Goal: Task Accomplishment & Management: Manage account settings

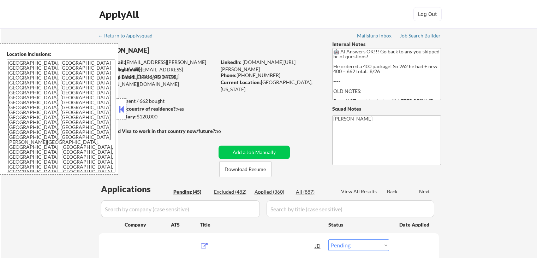
select select ""pending""
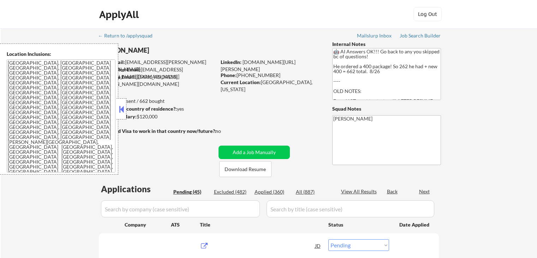
select select ""pending""
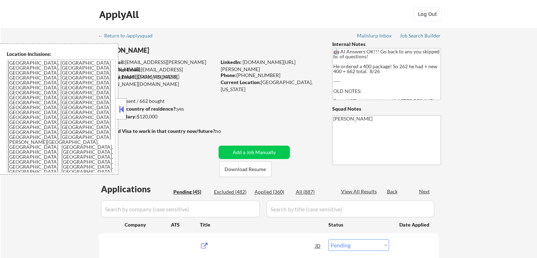
select select ""pending""
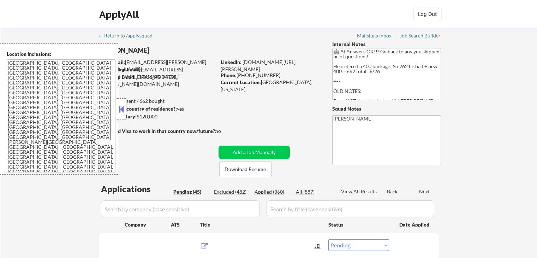
select select ""pending""
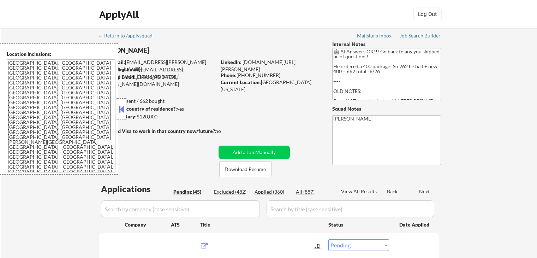
select select ""pending""
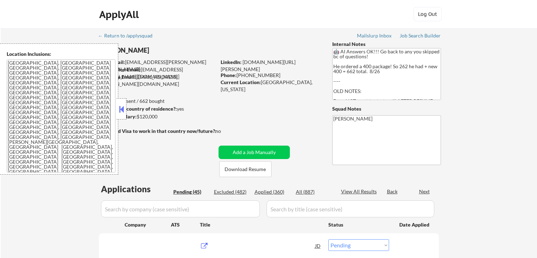
select select ""pending""
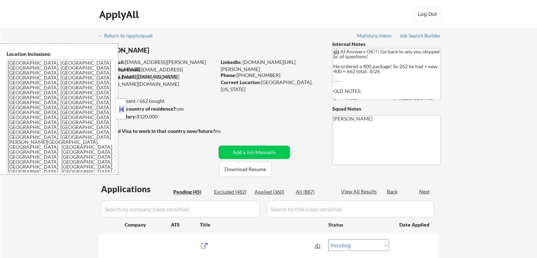
select select ""pending""
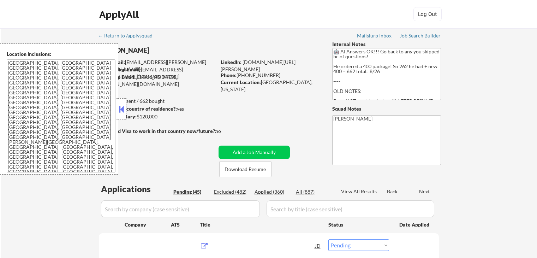
select select ""pending""
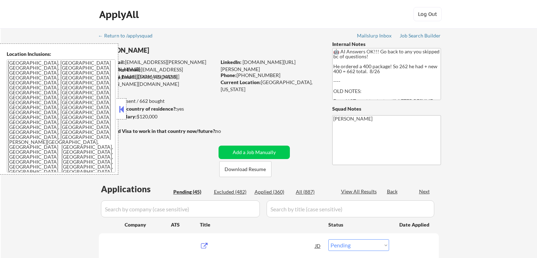
select select ""pending""
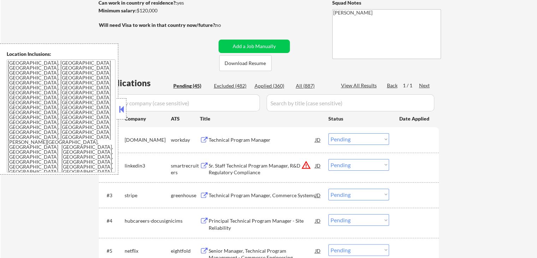
click at [122, 109] on button at bounding box center [121, 109] width 8 height 11
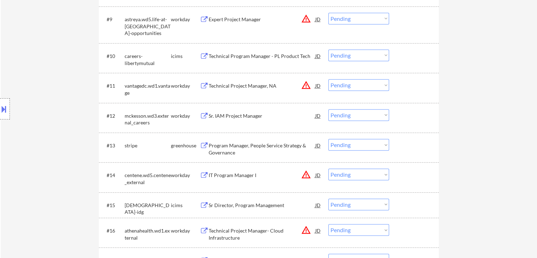
scroll to position [459, 0]
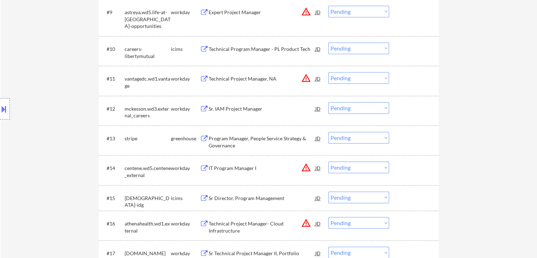
click at [0, 74] on div "Location Inclusions: [GEOGRAPHIC_DATA], [GEOGRAPHIC_DATA] [GEOGRAPHIC_DATA], [G…" at bounding box center [63, 108] width 126 height 131
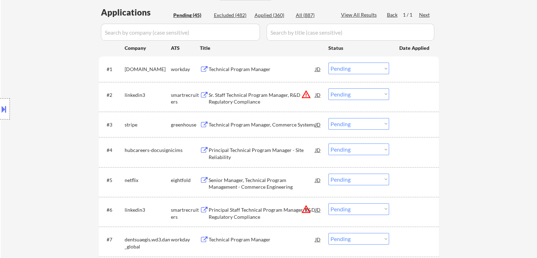
click at [228, 120] on div "Technical Program Manager, Commerce Systems" at bounding box center [261, 124] width 107 height 13
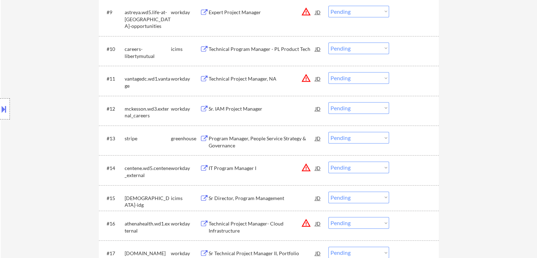
click at [235, 136] on div "Program Manager, People Service Strategy & Governance" at bounding box center [261, 142] width 107 height 14
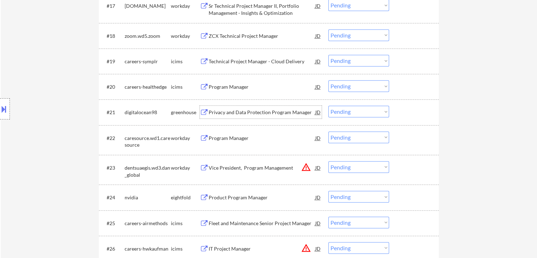
click at [230, 109] on div "Privacy and Data Protection Program Manager" at bounding box center [261, 112] width 107 height 7
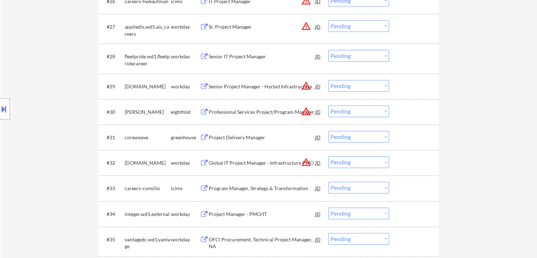
click at [232, 134] on div "Project Delivery Manager" at bounding box center [261, 137] width 107 height 7
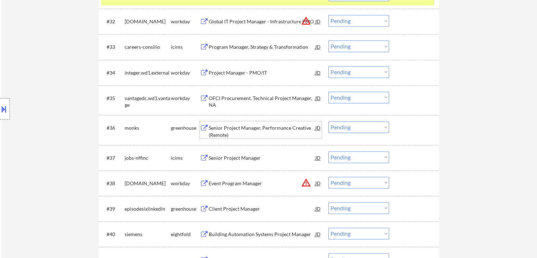
click at [225, 129] on div "Senior Project Manager, Performance Creative (Remote)" at bounding box center [261, 131] width 107 height 14
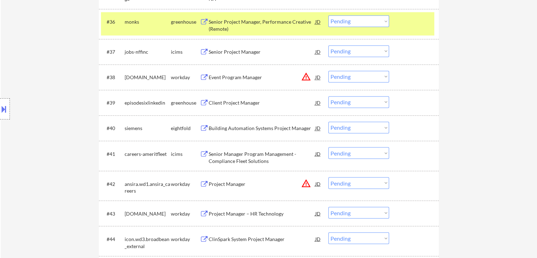
click at [214, 101] on div "Client Project Manager" at bounding box center [261, 102] width 107 height 7
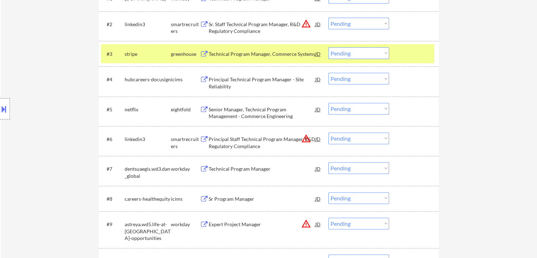
scroll to position [106, 0]
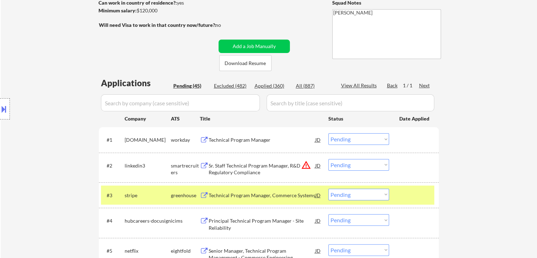
click at [230, 135] on div "Technical Program Manager" at bounding box center [261, 139] width 107 height 13
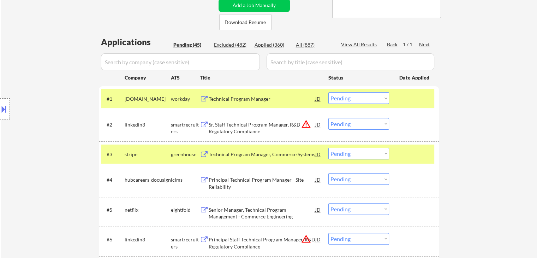
scroll to position [176, 0]
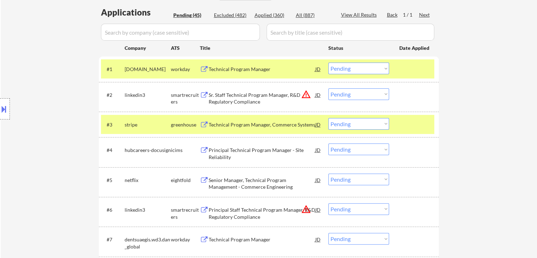
click at [225, 149] on div "Principal Technical Program Manager - Site Reliability" at bounding box center [261, 153] width 107 height 14
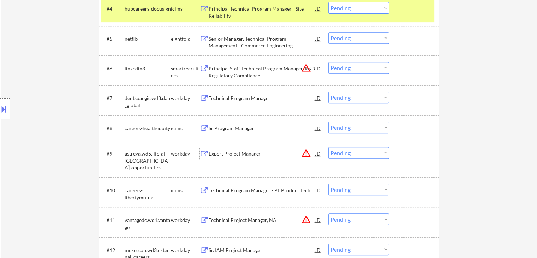
click at [232, 151] on div "Expert Project Manager" at bounding box center [261, 153] width 107 height 7
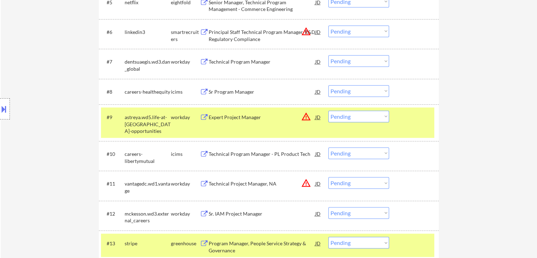
scroll to position [388, 0]
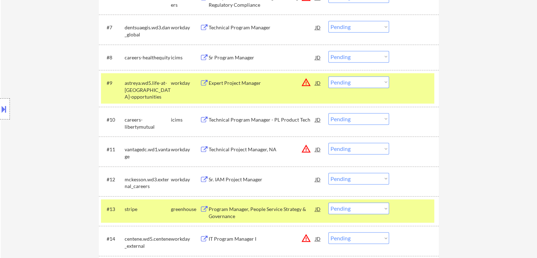
click at [230, 182] on div "Sr. IAM Project Manager" at bounding box center [261, 179] width 107 height 7
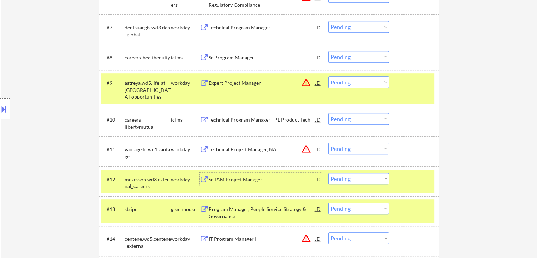
click at [0, 116] on div at bounding box center [5, 108] width 10 height 21
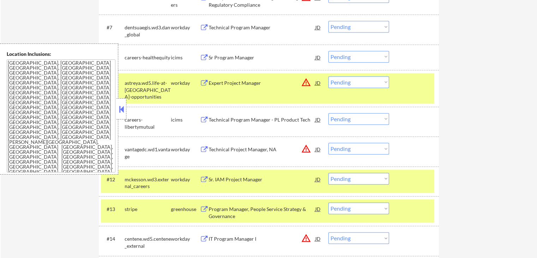
click at [121, 109] on button at bounding box center [121, 109] width 8 height 11
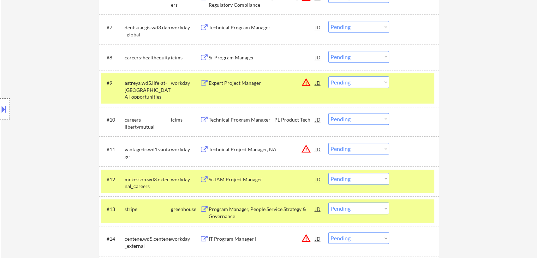
scroll to position [689, 0]
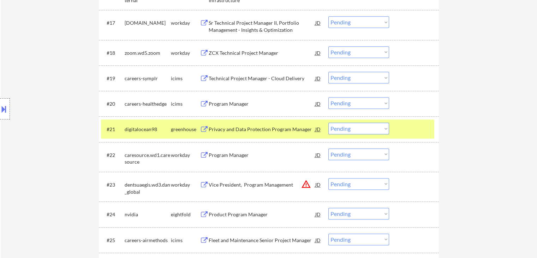
drag, startPoint x: 373, startPoint y: 125, endPoint x: 372, endPoint y: 131, distance: 6.5
click at [373, 125] on select "Choose an option... Pending Applied Excluded (Questions) Excluded (Expired) Exc…" at bounding box center [358, 128] width 61 height 12
click at [328, 122] on select "Choose an option... Pending Applied Excluded (Questions) Excluded (Expired) Exc…" at bounding box center [358, 128] width 61 height 12
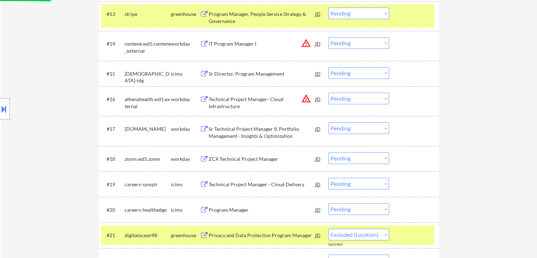
select select ""pending""
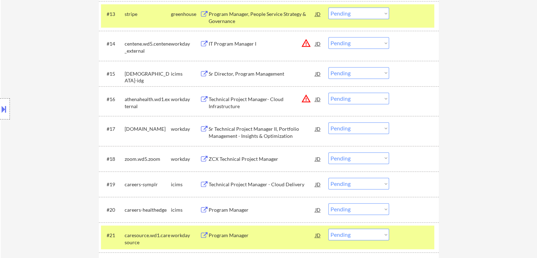
scroll to position [935, 0]
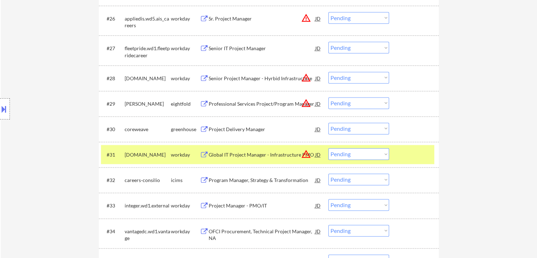
drag, startPoint x: 359, startPoint y: 127, endPoint x: 355, endPoint y: 130, distance: 5.4
click at [359, 127] on select "Choose an option... Pending Applied Excluded (Questions) Excluded (Expired) Exc…" at bounding box center [358, 128] width 61 height 12
click at [328, 122] on select "Choose an option... Pending Applied Excluded (Questions) Excluded (Expired) Exc…" at bounding box center [358, 128] width 61 height 12
select select ""pending""
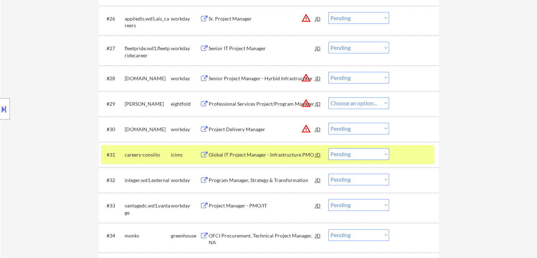
select select ""pending""
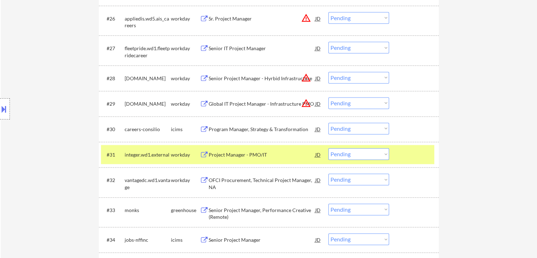
click at [6, 110] on button at bounding box center [4, 109] width 8 height 12
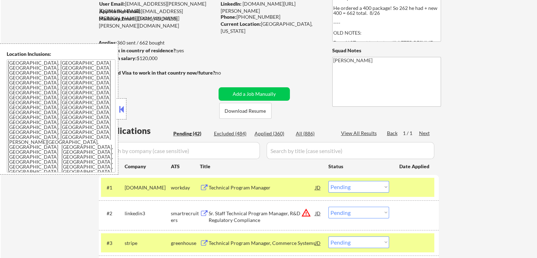
scroll to position [18, 0]
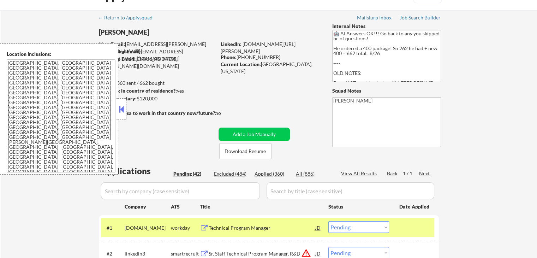
drag, startPoint x: 121, startPoint y: 110, endPoint x: 241, endPoint y: 246, distance: 180.7
click at [121, 110] on button at bounding box center [121, 109] width 8 height 11
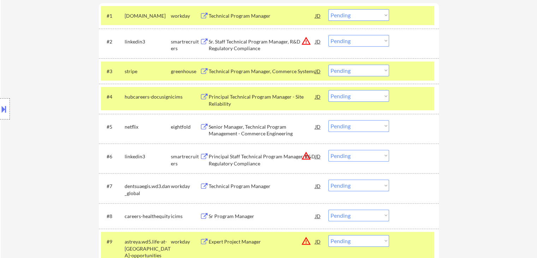
scroll to position [468, 0]
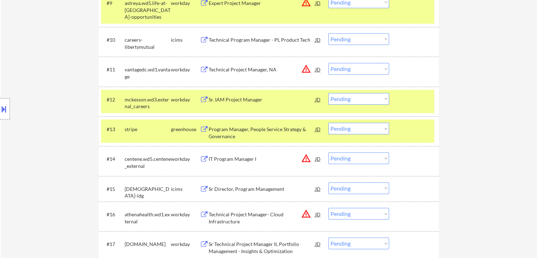
click at [346, 128] on select "Choose an option... Pending Applied Excluded (Questions) Excluded (Expired) Exc…" at bounding box center [358, 128] width 61 height 12
click at [328, 122] on select "Choose an option... Pending Applied Excluded (Questions) Excluded (Expired) Exc…" at bounding box center [358, 128] width 61 height 12
select select ""pending""
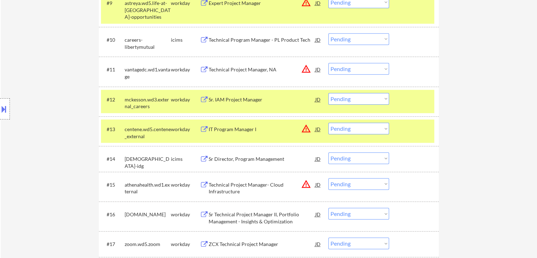
scroll to position [116, 0]
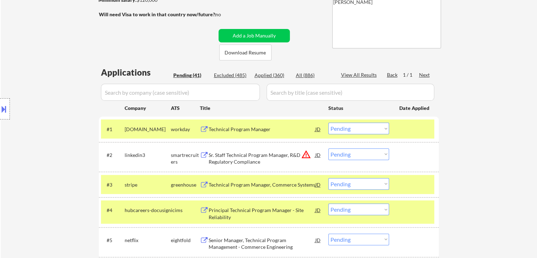
drag, startPoint x: 379, startPoint y: 126, endPoint x: 373, endPoint y: 133, distance: 9.1
click at [379, 126] on select "Choose an option... Pending Applied Excluded (Questions) Excluded (Expired) Exc…" at bounding box center [358, 128] width 61 height 12
click at [328, 122] on select "Choose an option... Pending Applied Excluded (Questions) Excluded (Expired) Exc…" at bounding box center [358, 128] width 61 height 12
select select ""pending""
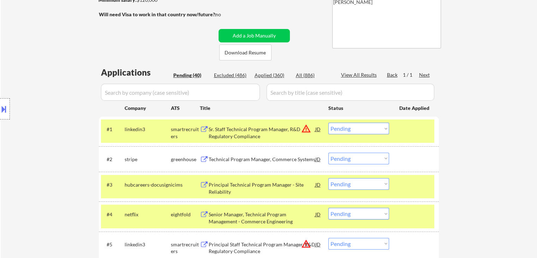
scroll to position [961, 0]
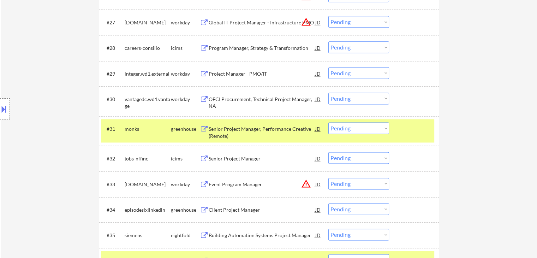
click at [353, 132] on select "Choose an option... Pending Applied Excluded (Questions) Excluded (Expired) Exc…" at bounding box center [358, 128] width 61 height 12
click at [328, 122] on select "Choose an option... Pending Applied Excluded (Questions) Excluded (Expired) Exc…" at bounding box center [358, 128] width 61 height 12
select select ""pending""
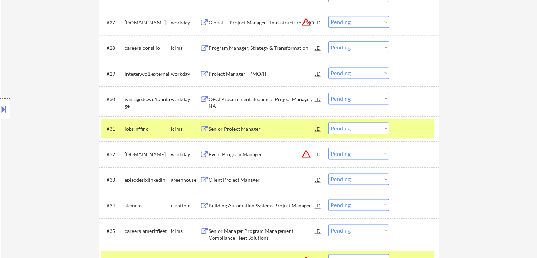
scroll to position [172, 0]
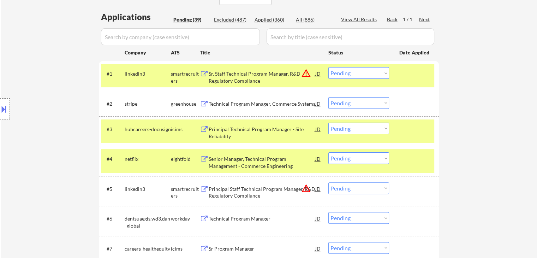
click at [378, 134] on select "Choose an option... Pending Applied Excluded (Questions) Excluded (Expired) Exc…" at bounding box center [358, 128] width 61 height 12
click at [328, 122] on select "Choose an option... Pending Applied Excluded (Questions) Excluded (Expired) Exc…" at bounding box center [358, 128] width 61 height 12
select select ""pending""
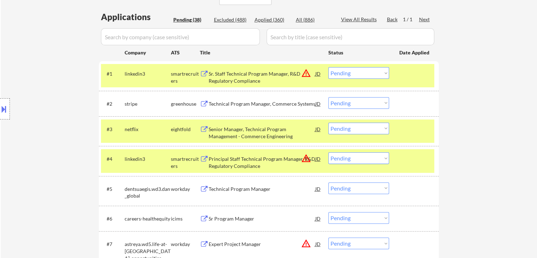
scroll to position [982, 0]
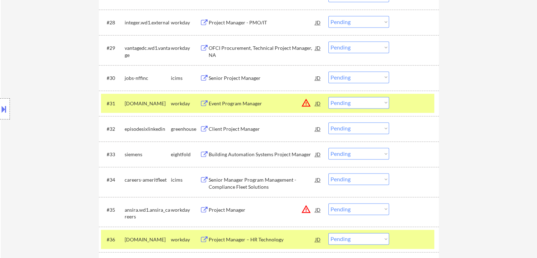
click at [353, 128] on select "Choose an option... Pending Applied Excluded (Questions) Excluded (Expired) Exc…" at bounding box center [358, 128] width 61 height 12
click at [328, 122] on select "Choose an option... Pending Applied Excluded (Questions) Excluded (Expired) Exc…" at bounding box center [358, 128] width 61 height 12
select select ""pending""
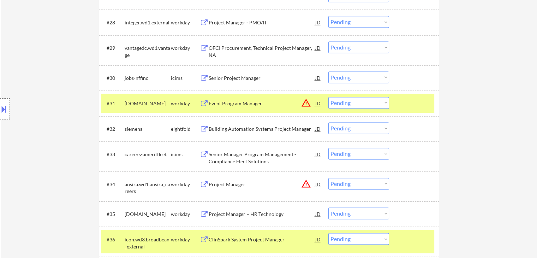
scroll to position [146, 0]
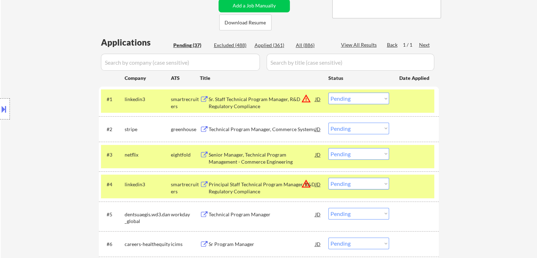
drag, startPoint x: 365, startPoint y: 125, endPoint x: 362, endPoint y: 133, distance: 8.7
click at [365, 125] on select "Choose an option... Pending Applied Excluded (Questions) Excluded (Expired) Exc…" at bounding box center [358, 128] width 61 height 12
click at [328, 122] on select "Choose an option... Pending Applied Excluded (Questions) Excluded (Expired) Exc…" at bounding box center [358, 128] width 61 height 12
select select ""pending""
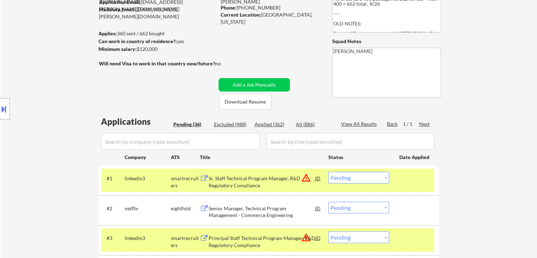
scroll to position [0, 0]
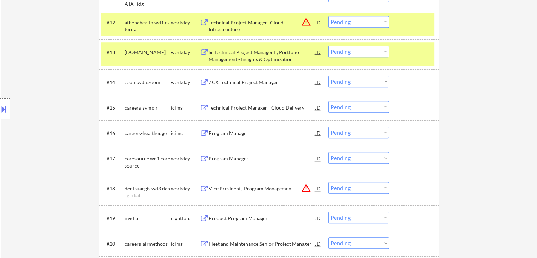
scroll to position [564, 0]
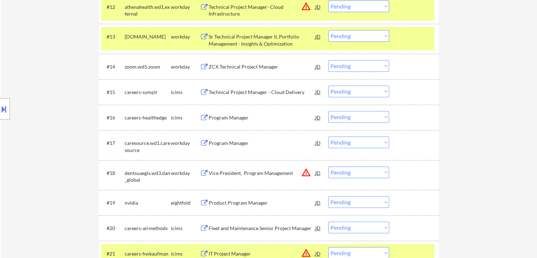
click at [224, 119] on div "Program Manager" at bounding box center [261, 117] width 107 height 7
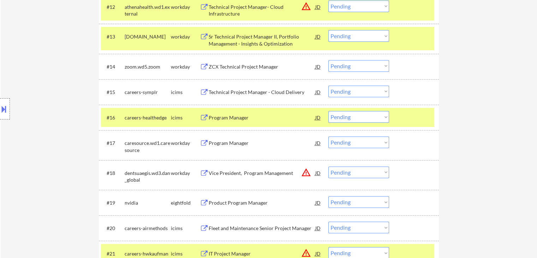
click at [229, 145] on div "Program Manager" at bounding box center [261, 142] width 107 height 7
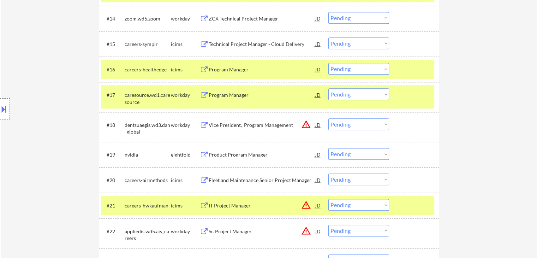
scroll to position [635, 0]
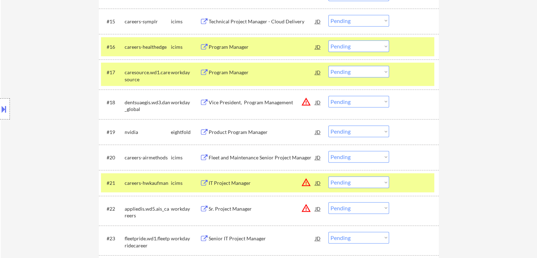
drag, startPoint x: 257, startPoint y: 127, endPoint x: 257, endPoint y: 134, distance: 7.4
click at [257, 127] on div "Product Program Manager" at bounding box center [261, 131] width 107 height 13
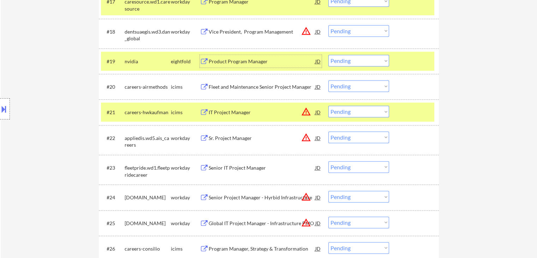
scroll to position [811, 0]
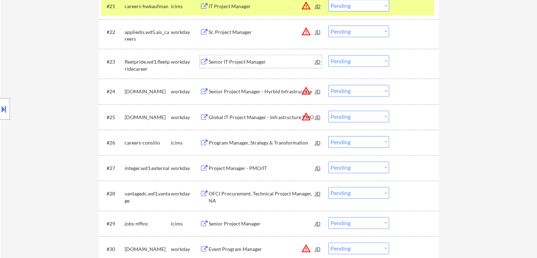
click at [230, 64] on div "Senior IT Project Manager" at bounding box center [261, 61] width 107 height 7
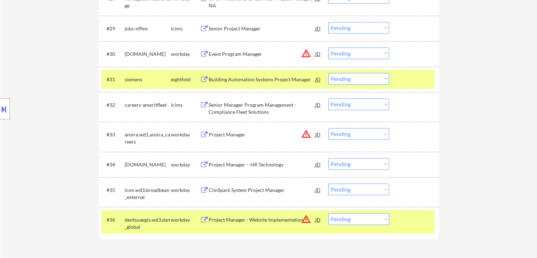
scroll to position [1023, 0]
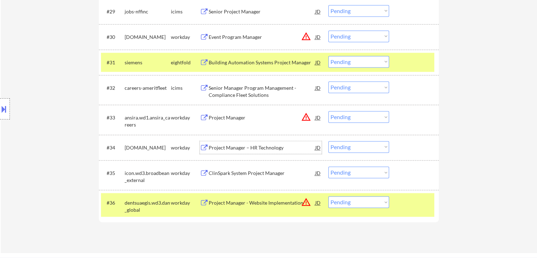
click at [231, 145] on div "Project Manager – HR Technology" at bounding box center [261, 147] width 107 height 7
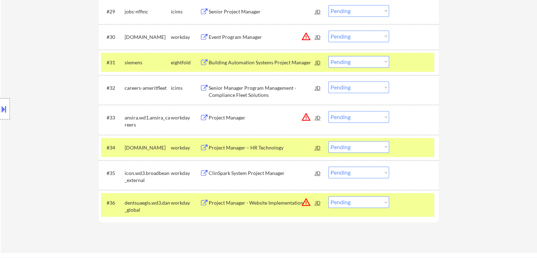
click at [237, 171] on div "ClinSpark System Project Manager" at bounding box center [261, 172] width 107 height 7
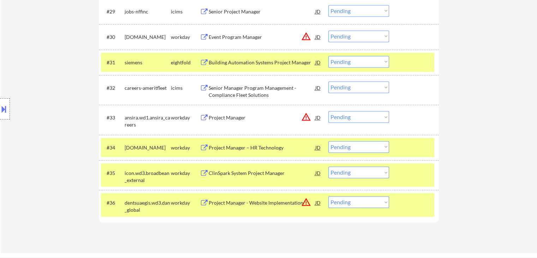
scroll to position [261, 0]
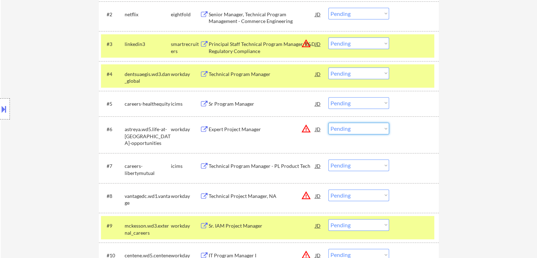
drag, startPoint x: 341, startPoint y: 126, endPoint x: 344, endPoint y: 132, distance: 6.2
click at [341, 126] on select "Choose an option... Pending Applied Excluded (Questions) Excluded (Expired) Exc…" at bounding box center [358, 128] width 61 height 12
click at [328, 122] on select "Choose an option... Pending Applied Excluded (Questions) Excluded (Expired) Exc…" at bounding box center [358, 128] width 61 height 12
select select ""pending""
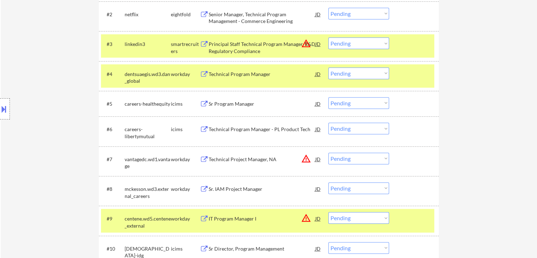
click at [350, 189] on select "Choose an option... Pending Applied Excluded (Questions) Excluded (Expired) Exc…" at bounding box center [358, 188] width 61 height 12
click at [328, 182] on select "Choose an option... Pending Applied Excluded (Questions) Excluded (Expired) Exc…" at bounding box center [358, 188] width 61 height 12
select select ""pending""
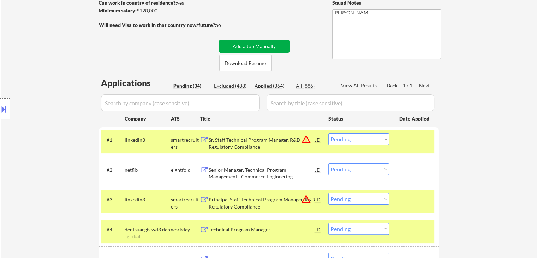
scroll to position [512, 0]
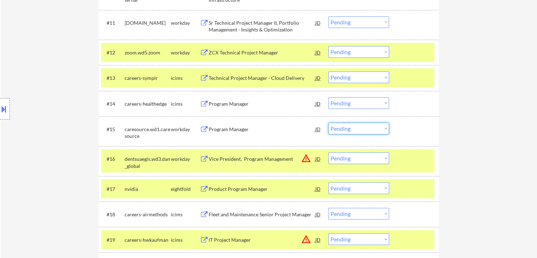
click at [366, 128] on select "Choose an option... Pending Applied Excluded (Questions) Excluded (Expired) Exc…" at bounding box center [358, 128] width 61 height 12
click at [328, 122] on select "Choose an option... Pending Applied Excluded (Questions) Excluded (Expired) Exc…" at bounding box center [358, 128] width 61 height 12
select select ""pending""
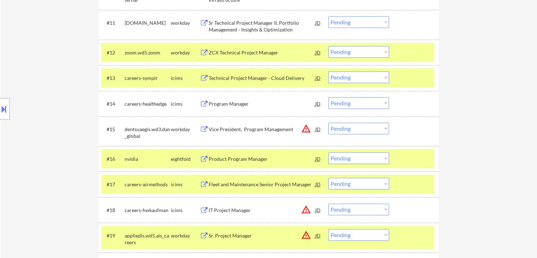
scroll to position [648, 0]
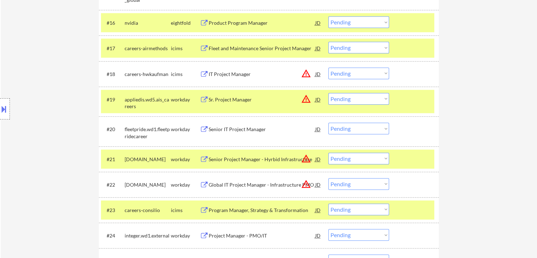
click at [363, 128] on select "Choose an option... Pending Applied Excluded (Questions) Excluded (Expired) Exc…" at bounding box center [358, 128] width 61 height 12
click at [328, 122] on select "Choose an option... Pending Applied Excluded (Questions) Excluded (Expired) Exc…" at bounding box center [358, 128] width 61 height 12
select select ""pending""
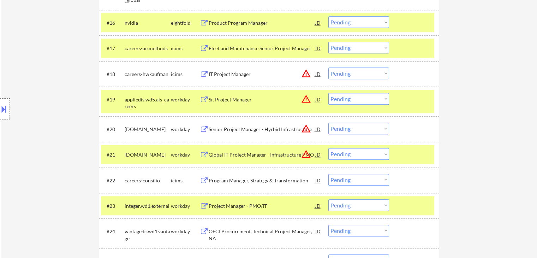
click at [351, 154] on select "Choose an option... Pending Applied Excluded (Questions) Excluded (Expired) Exc…" at bounding box center [358, 154] width 61 height 12
click at [328, 148] on select "Choose an option... Pending Applied Excluded (Questions) Excluded (Expired) Exc…" at bounding box center [358, 154] width 61 height 12
select select ""pending""
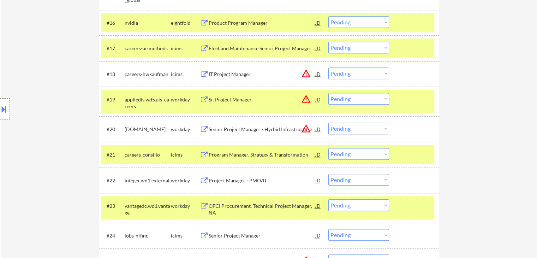
scroll to position [486, 0]
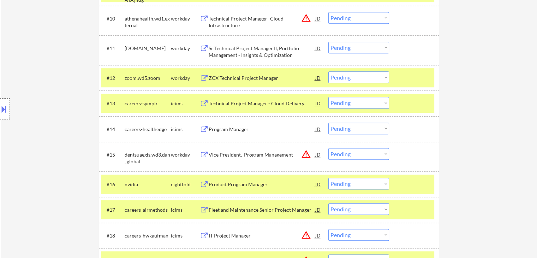
click at [350, 130] on select "Choose an option... Pending Applied Excluded (Questions) Excluded (Expired) Exc…" at bounding box center [358, 128] width 61 height 12
click at [328, 122] on select "Choose an option... Pending Applied Excluded (Questions) Excluded (Expired) Exc…" at bounding box center [358, 128] width 61 height 12
select select ""pending""
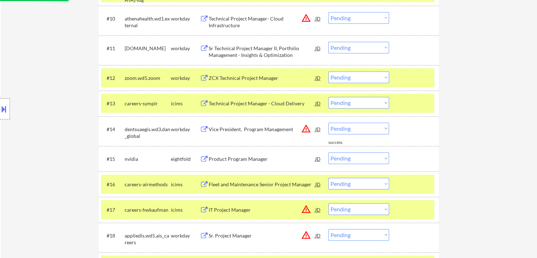
click at [50, 81] on div "Location Inclusions: [GEOGRAPHIC_DATA], [GEOGRAPHIC_DATA] [GEOGRAPHIC_DATA], [G…" at bounding box center [63, 108] width 126 height 131
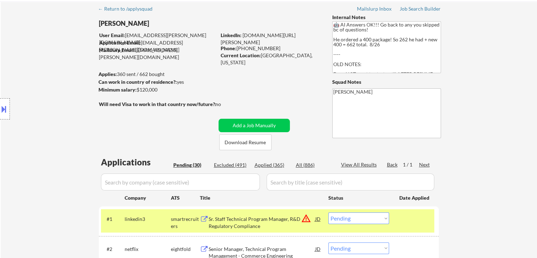
scroll to position [0, 0]
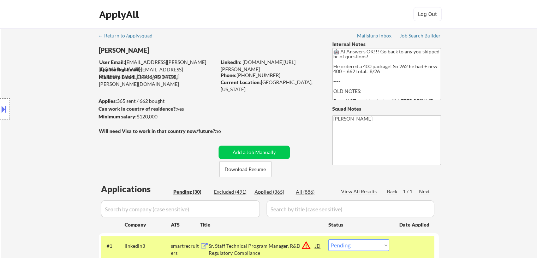
click at [92, 120] on div "Location Inclusions: [GEOGRAPHIC_DATA], [GEOGRAPHIC_DATA] [GEOGRAPHIC_DATA], [G…" at bounding box center [63, 108] width 126 height 131
drag, startPoint x: 54, startPoint y: 77, endPoint x: 253, endPoint y: 70, distance: 198.7
click at [54, 77] on div "Location Inclusions: [GEOGRAPHIC_DATA], [GEOGRAPHIC_DATA] [GEOGRAPHIC_DATA], [G…" at bounding box center [63, 108] width 126 height 131
